Goal: Task Accomplishment & Management: Use online tool/utility

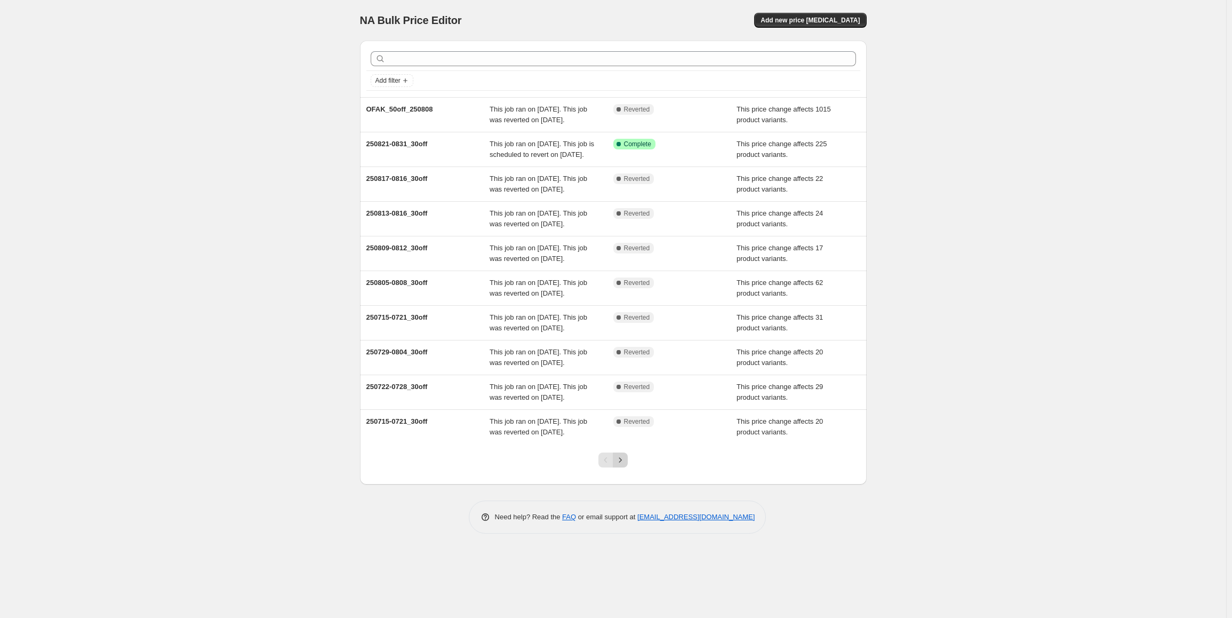
click at [617, 467] on button "Next" at bounding box center [620, 459] width 15 height 15
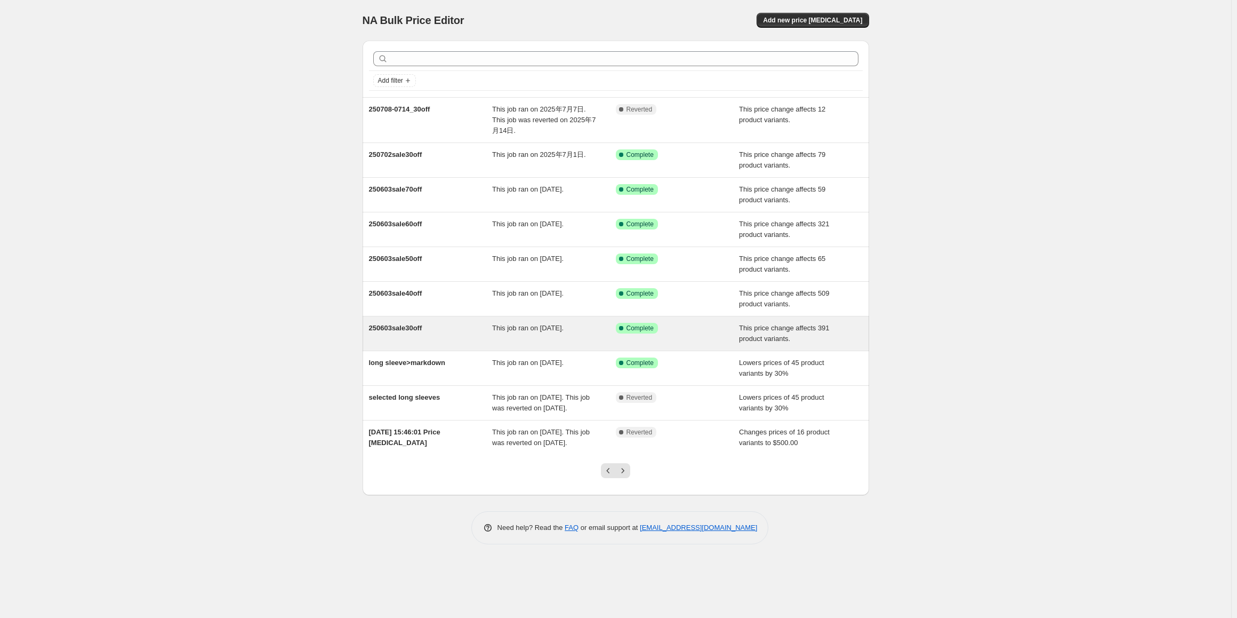
click at [415, 330] on span "250603sale30off" at bounding box center [395, 328] width 53 height 8
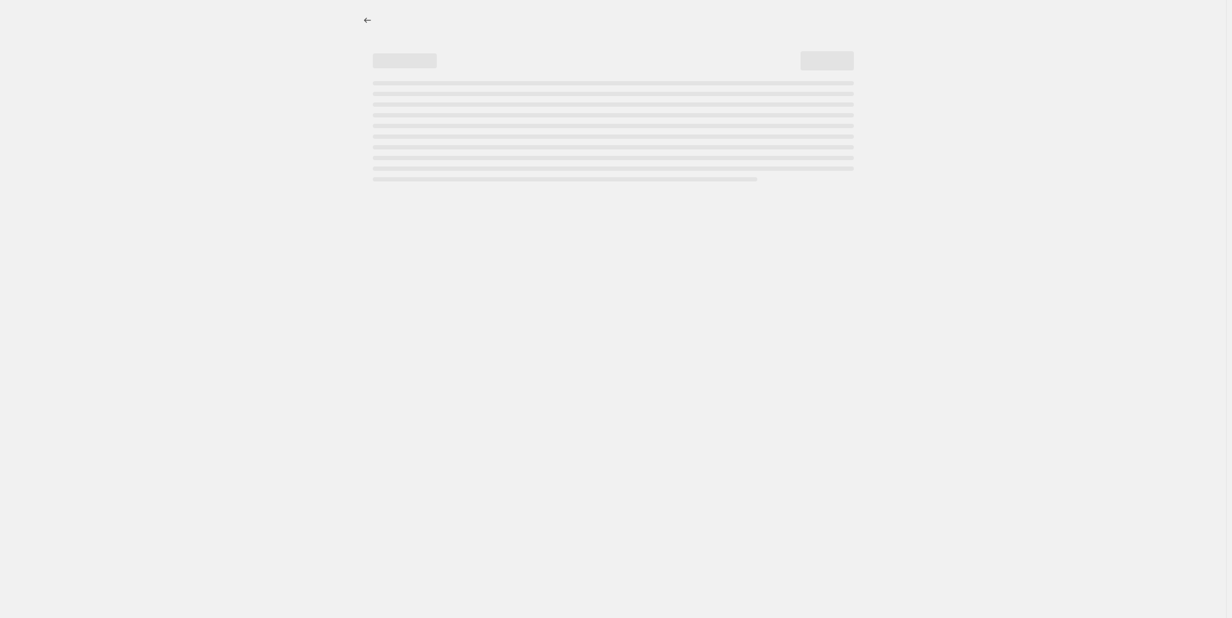
select select "pcap"
select select "no_change"
select select "tag"
